Goal: Transaction & Acquisition: Purchase product/service

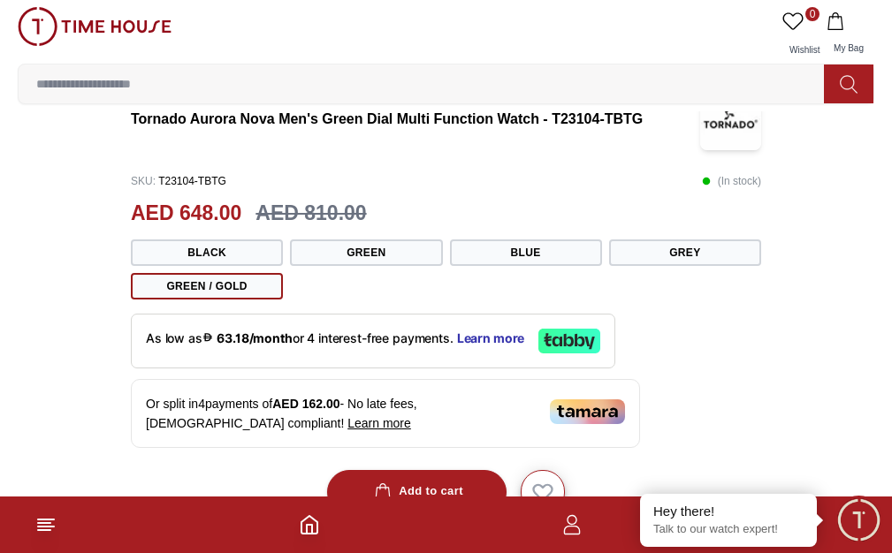
scroll to position [506, 0]
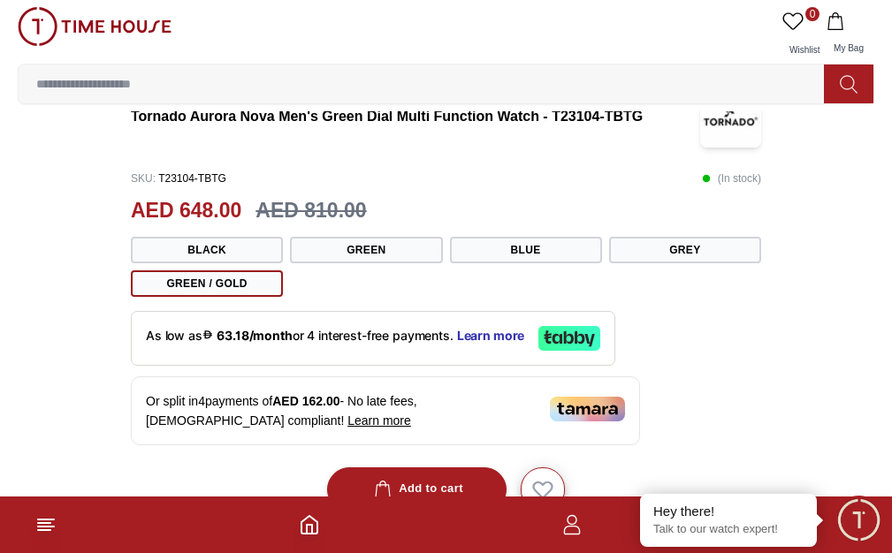
click at [726, 79] on div at bounding box center [743, 48] width 35 height 62
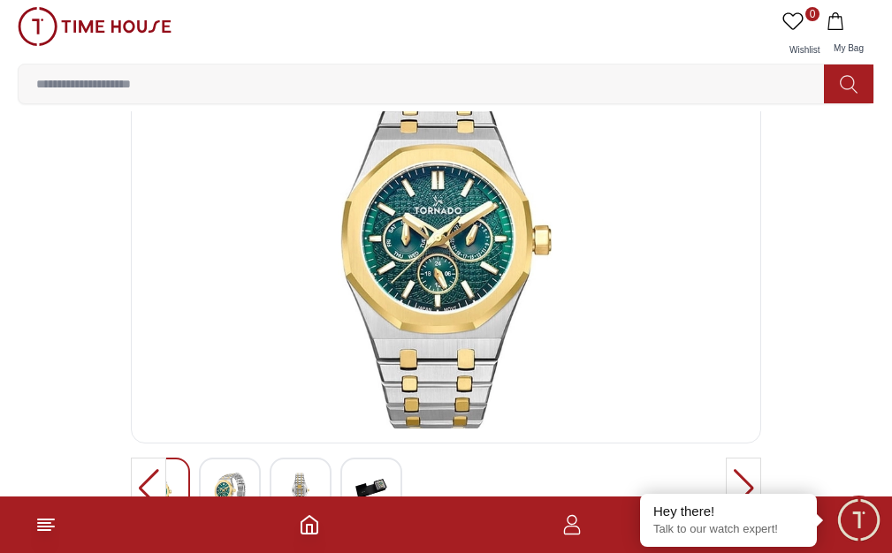
scroll to position [0, 0]
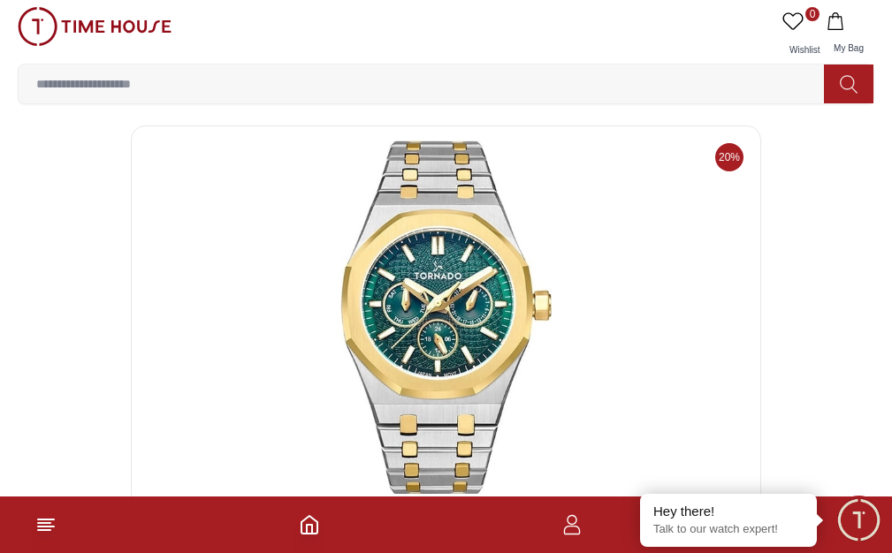
click at [0, 0] on div "Tornado AURORA NOVA Men's Multi Function Black Dial Watch - T23104-SBSBK" at bounding box center [0, 0] width 0 height 0
